Goal: Feedback & Contribution: Contribute content

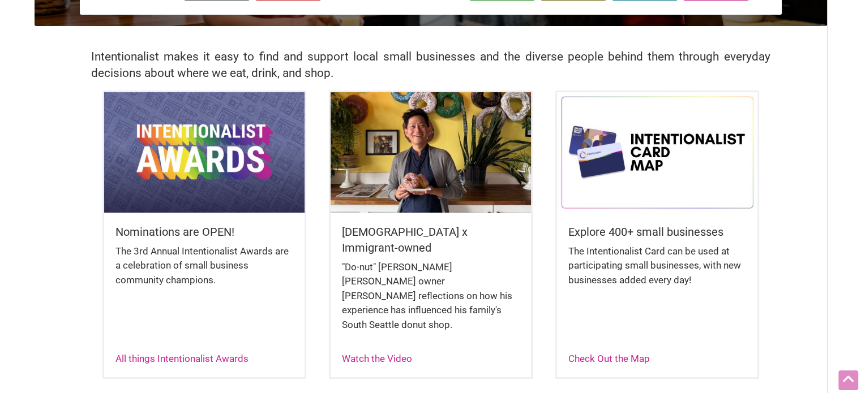
scroll to position [230, 0]
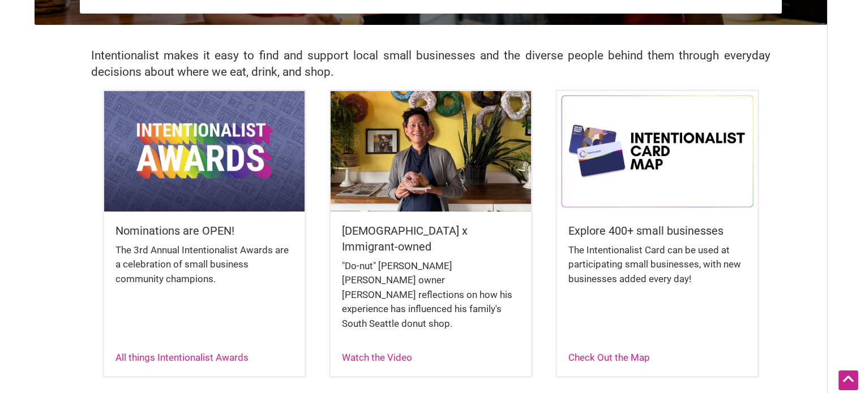
click at [187, 185] on img at bounding box center [204, 151] width 200 height 120
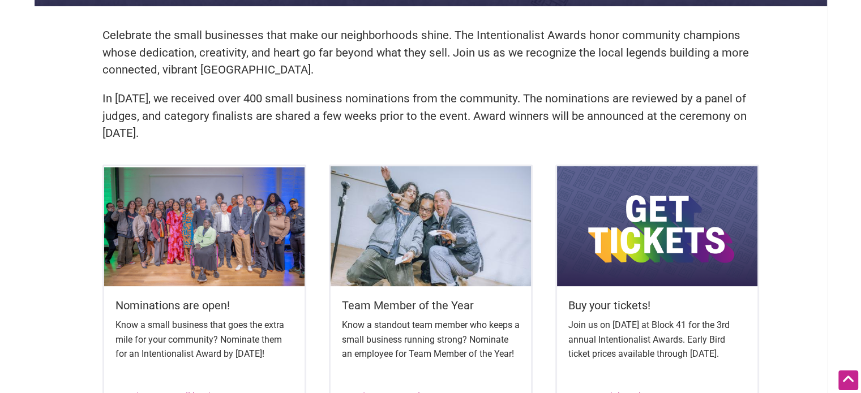
scroll to position [554, 0]
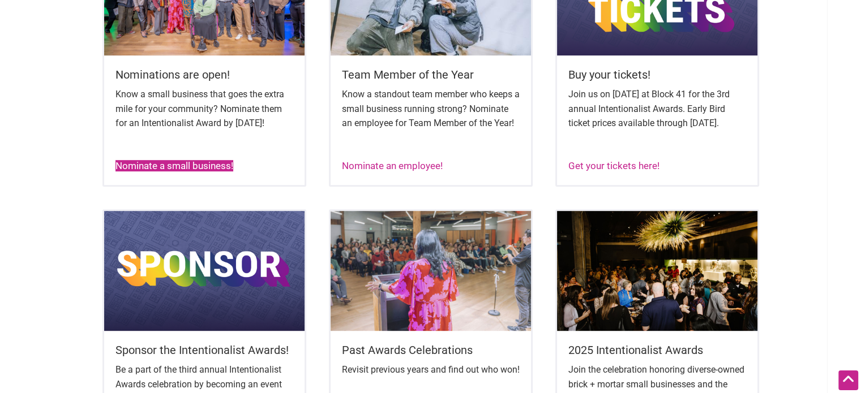
click at [187, 172] on link "Nominate a small business!" at bounding box center [174, 165] width 118 height 11
